Goal: Task Accomplishment & Management: Use online tool/utility

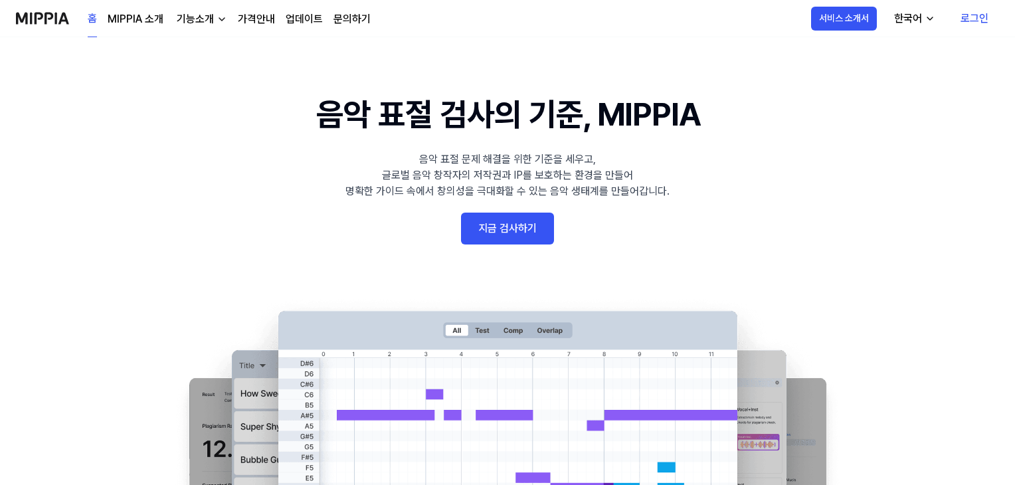
click at [502, 231] on link "지금 검사하기" at bounding box center [507, 229] width 93 height 32
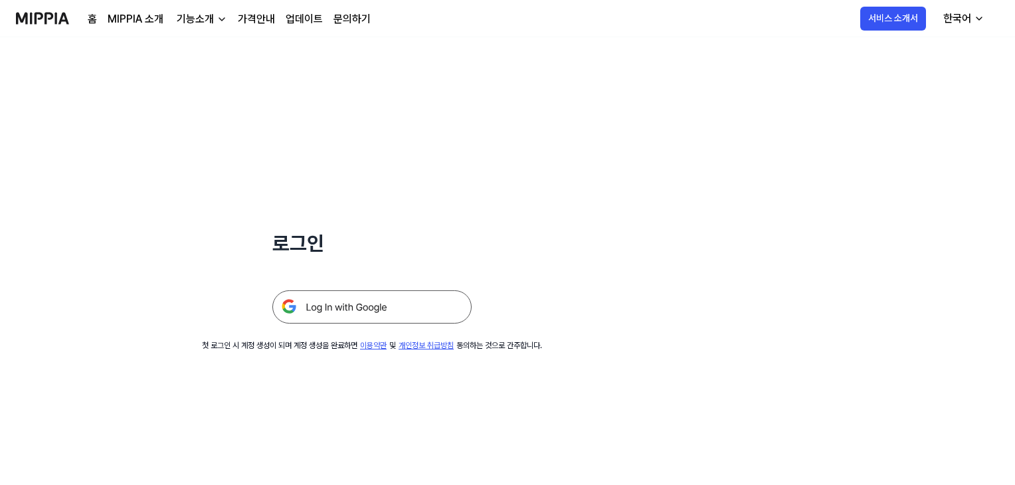
click at [336, 307] on img at bounding box center [371, 306] width 199 height 33
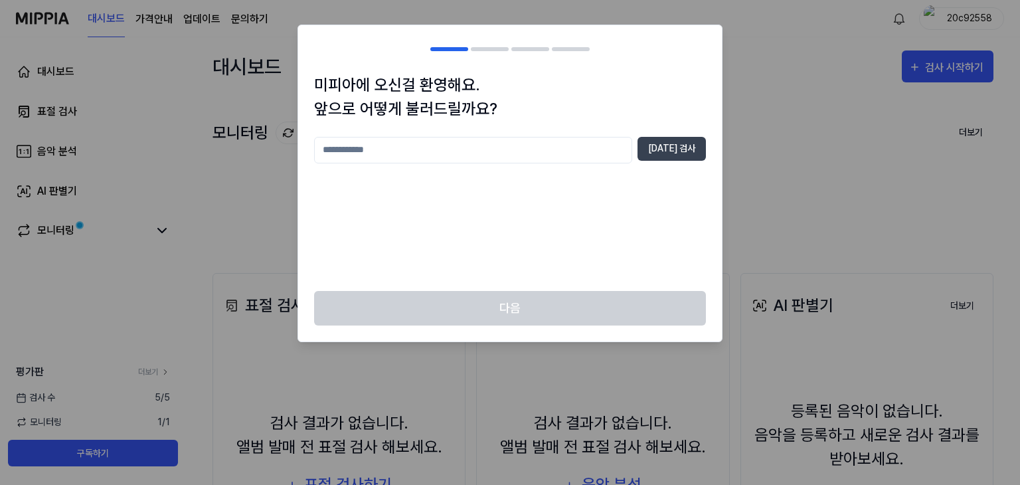
click at [353, 155] on input "text" at bounding box center [473, 150] width 318 height 27
type input "***"
click at [687, 140] on button "[DATE] 검사" at bounding box center [672, 149] width 68 height 24
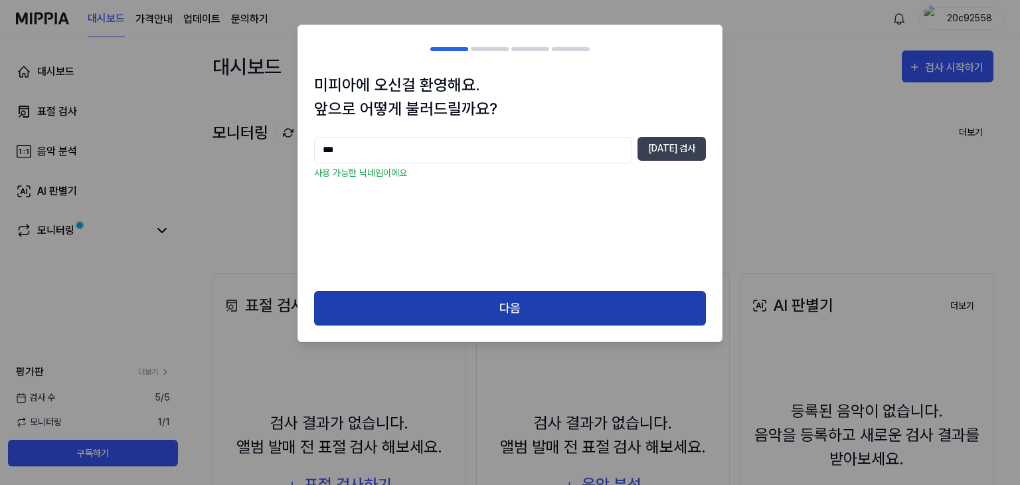
click at [520, 303] on button "다음" at bounding box center [510, 308] width 392 height 35
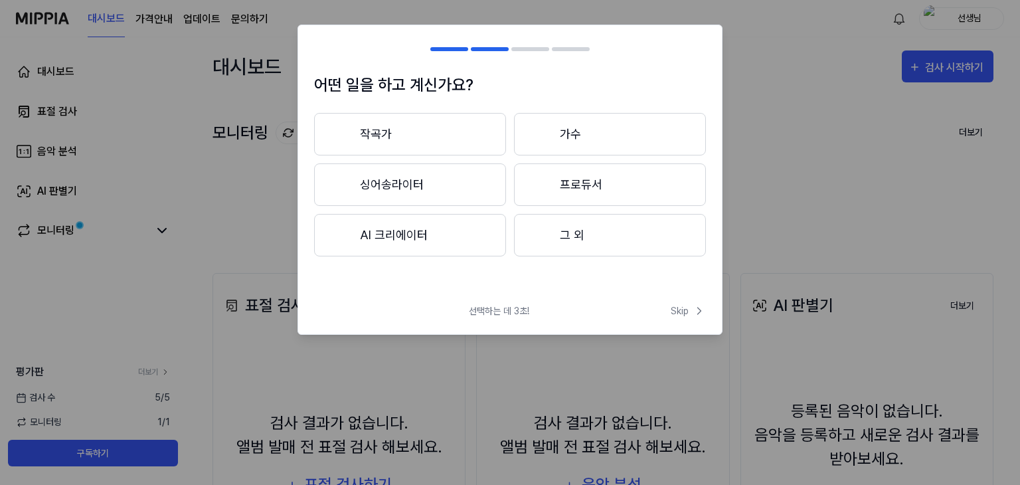
click at [409, 242] on button "AI 크리에이터" at bounding box center [410, 235] width 192 height 43
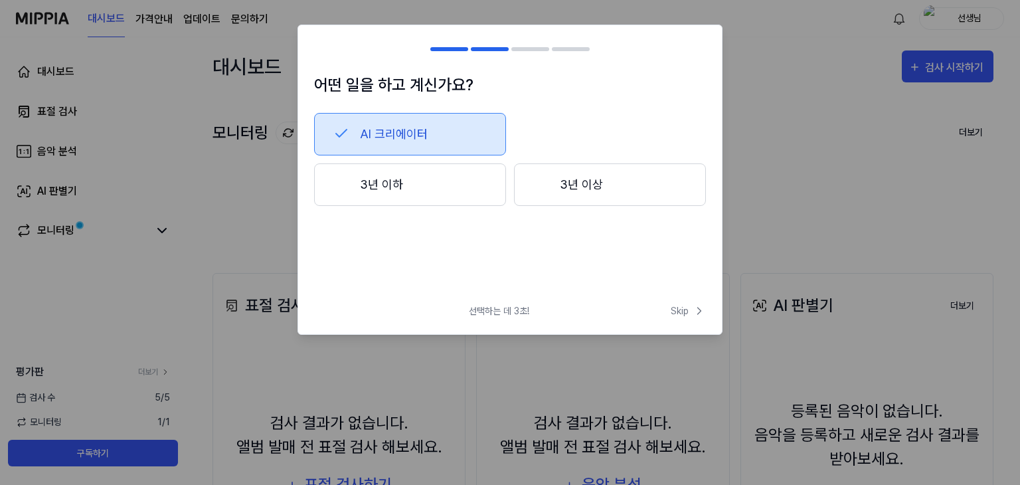
click at [362, 189] on button "3년 이하" at bounding box center [410, 184] width 192 height 43
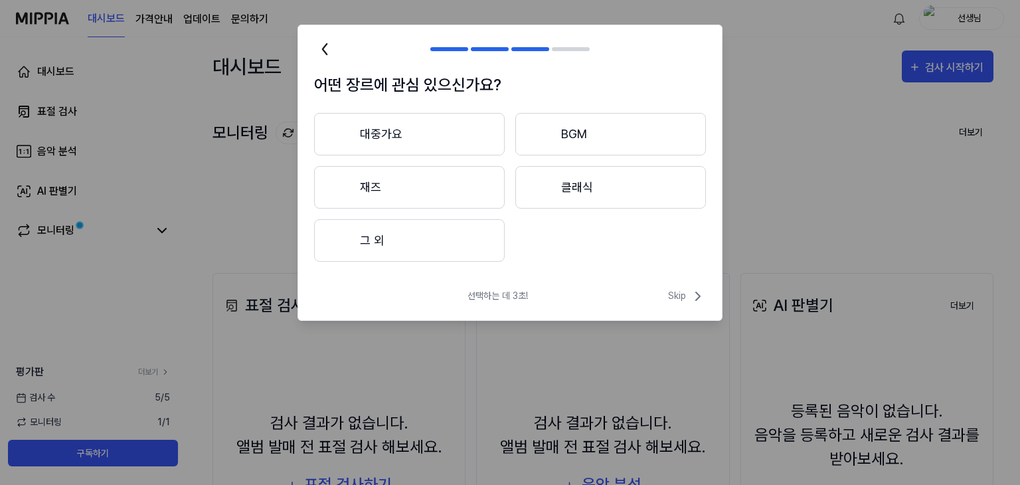
click at [373, 247] on button "그 외" at bounding box center [409, 240] width 191 height 43
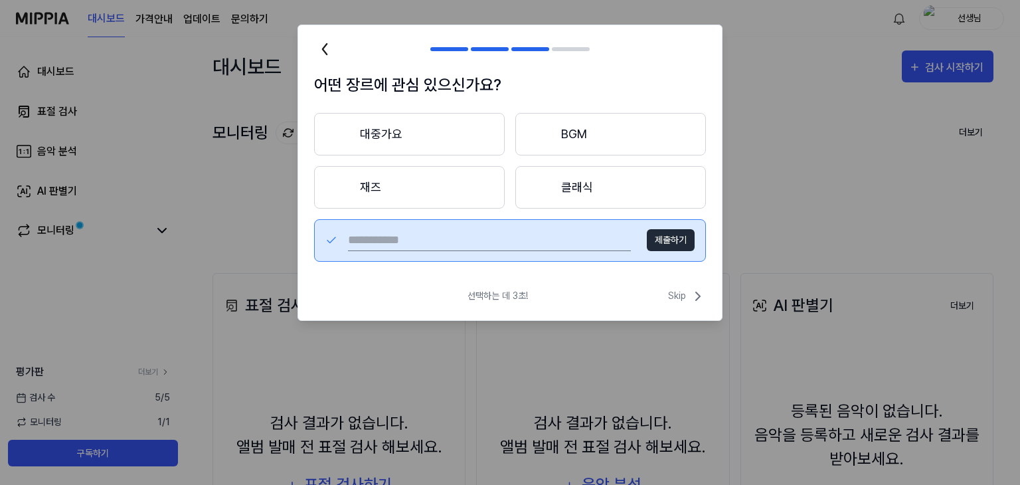
click at [429, 237] on input "text" at bounding box center [489, 240] width 283 height 21
type input "****"
click at [684, 233] on button "제출하기" at bounding box center [671, 240] width 48 height 22
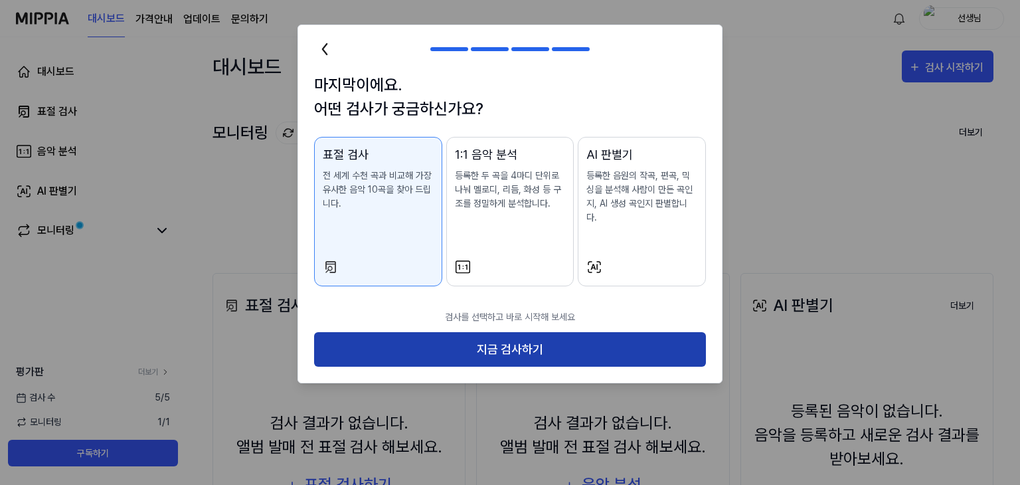
click at [502, 339] on button "지금 검사하기" at bounding box center [510, 349] width 392 height 35
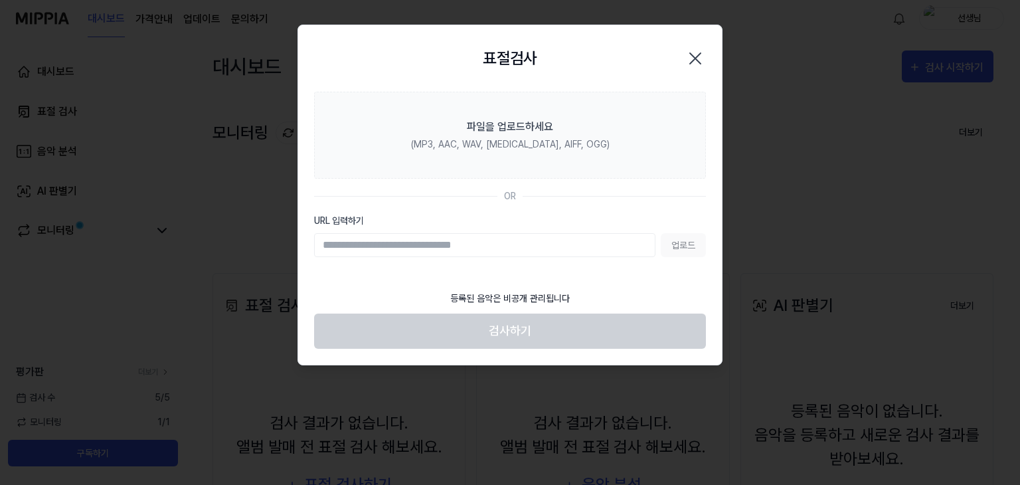
click at [511, 250] on input "URL 입력하기" at bounding box center [484, 245] width 341 height 24
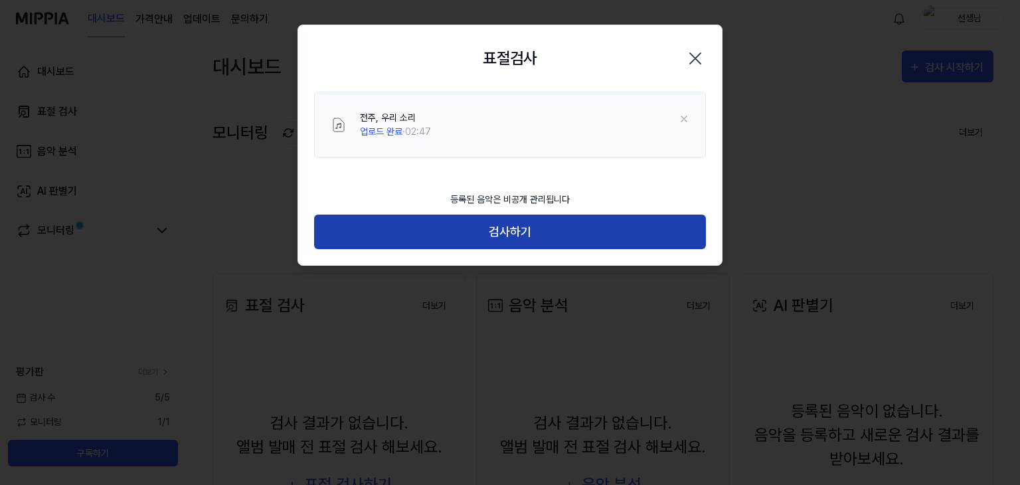
click at [500, 237] on button "검사하기" at bounding box center [510, 232] width 392 height 35
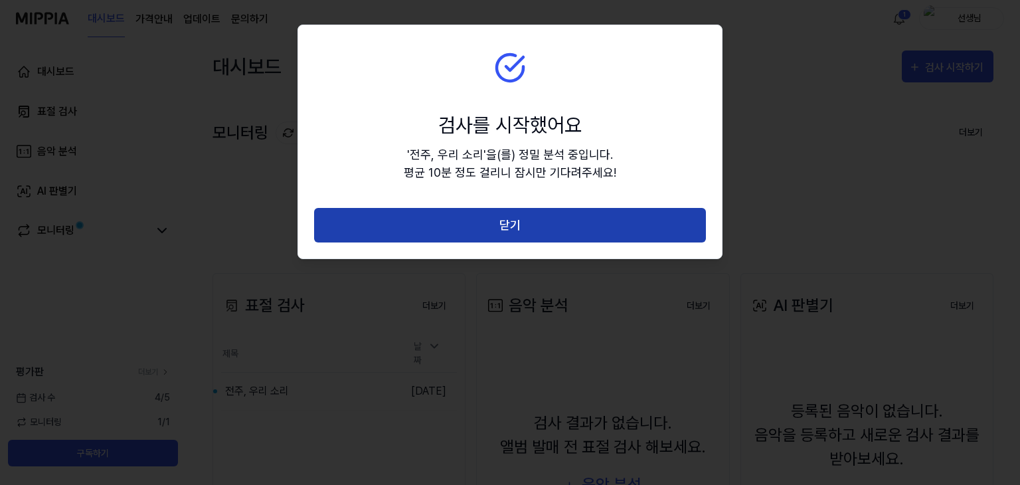
click at [508, 227] on button "닫기" at bounding box center [510, 225] width 392 height 35
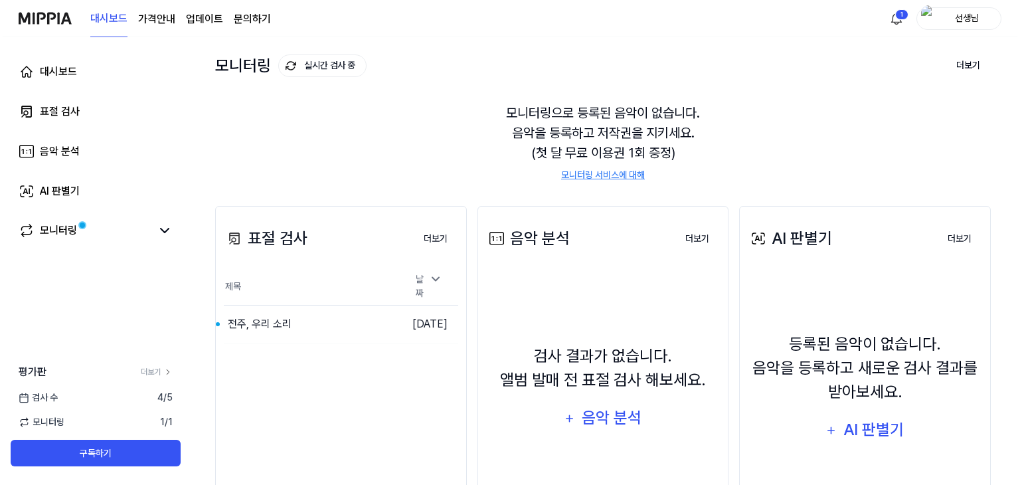
scroll to position [162, 0]
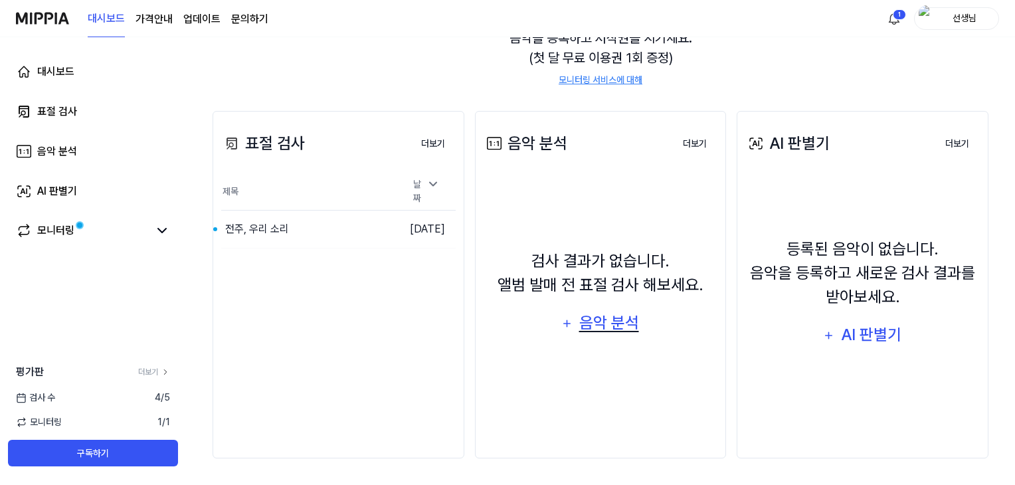
click at [604, 326] on div "음악 분석" at bounding box center [608, 322] width 63 height 25
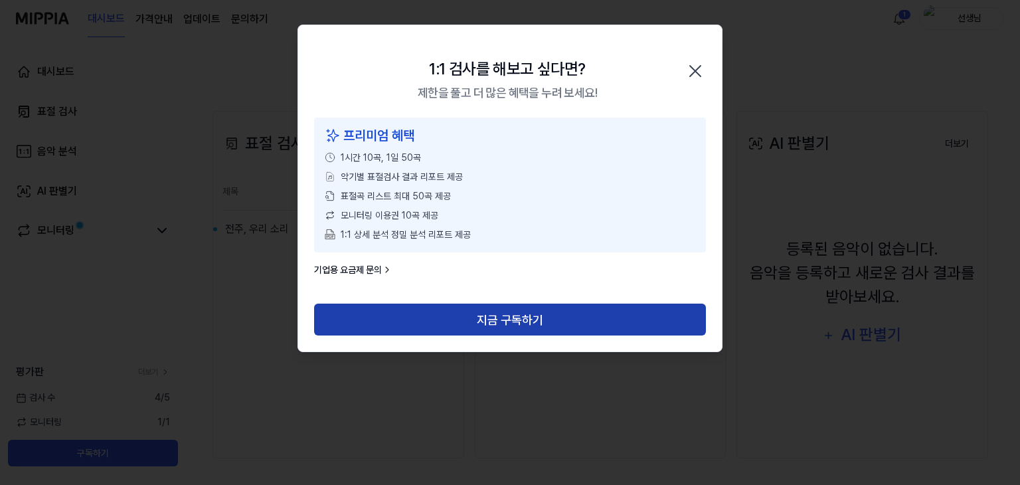
click at [526, 320] on button "지금 구독하기" at bounding box center [510, 320] width 392 height 32
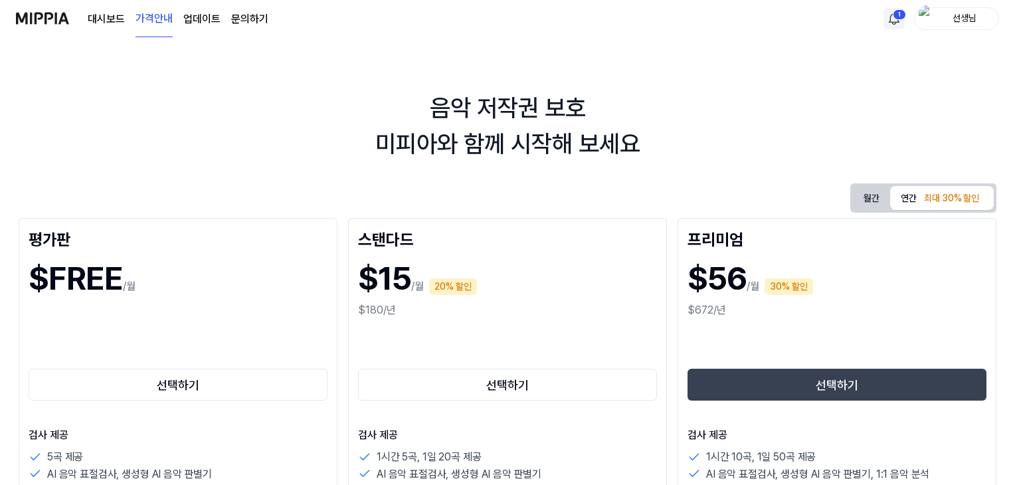
click at [893, 19] on html "대시보드 가격안내 업데이트 문의하기 1 선생님 음악 저작권 보호 미피아와 함께 시작해 보세요 월간 연간 최대 30% 할인 평가판 $FREE /…" at bounding box center [507, 242] width 1015 height 485
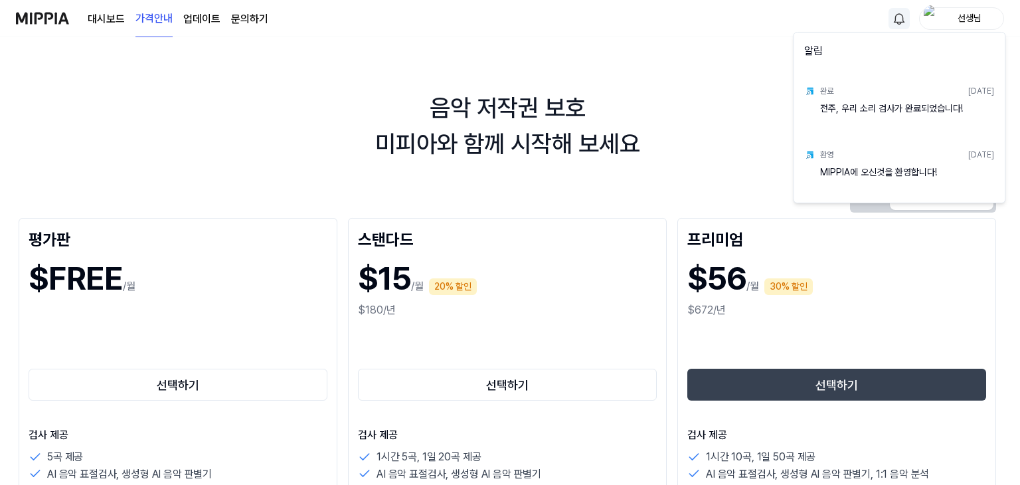
click at [302, 141] on html "대시보드 가격안내 업데이트 문의하기 선생님 음악 저작권 보호 미피아와 함께 시작해 보세요 월간 연간 최대 30% 할인 평가판 $FREE /월 …" at bounding box center [510, 242] width 1020 height 485
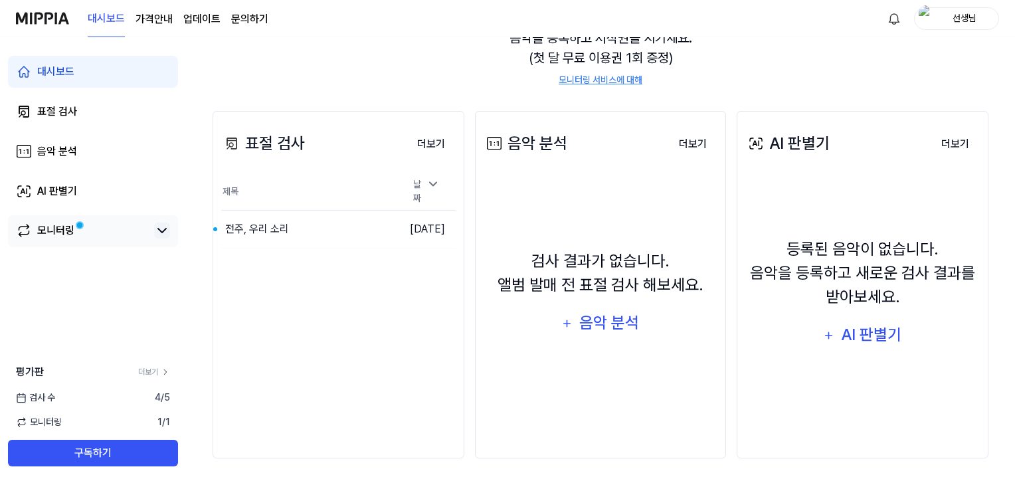
click at [159, 230] on icon at bounding box center [162, 231] width 8 height 4
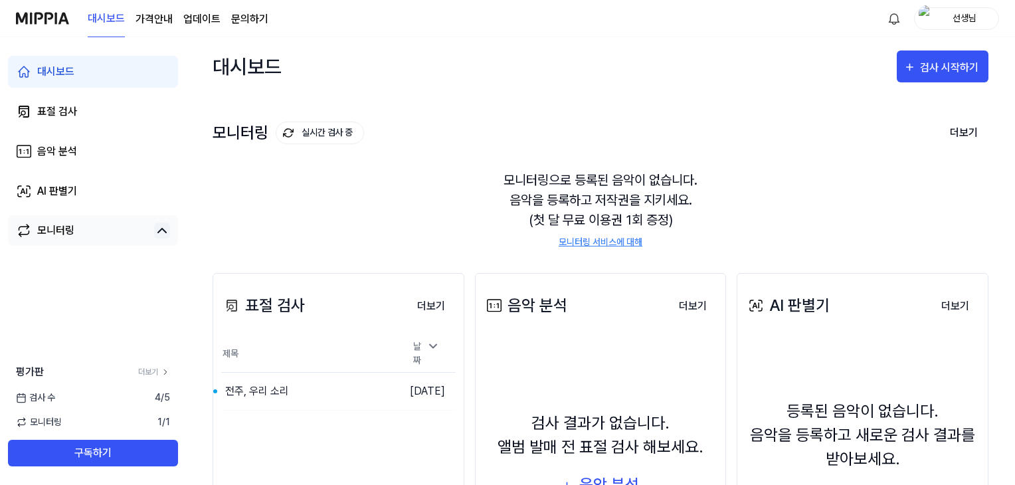
click at [930, 19] on img "button" at bounding box center [927, 18] width 16 height 27
